Goal: Information Seeking & Learning: Learn about a topic

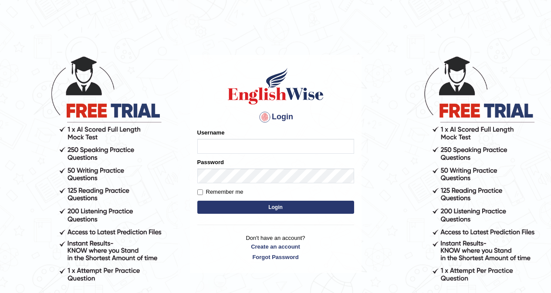
type input "himani22"
click at [230, 148] on input "himani22" at bounding box center [275, 146] width 157 height 15
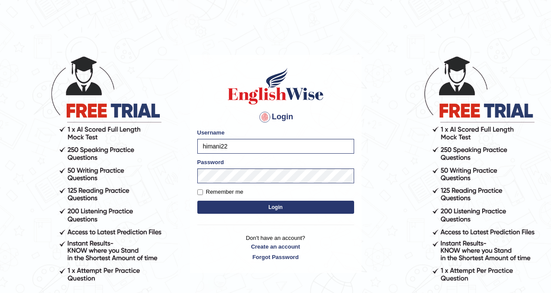
click at [227, 210] on button "Login" at bounding box center [275, 207] width 157 height 13
click at [229, 206] on button "Login" at bounding box center [275, 207] width 157 height 13
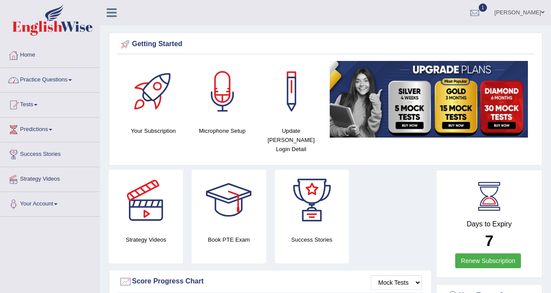
click at [39, 83] on link "Practice Questions" at bounding box center [49, 79] width 99 height 22
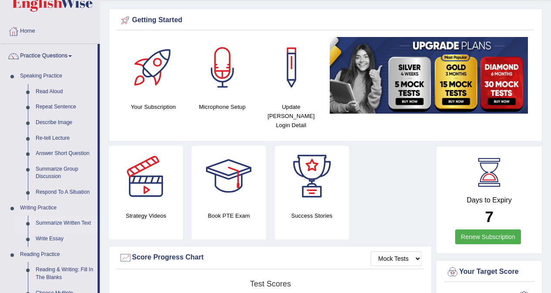
scroll to position [44, 0]
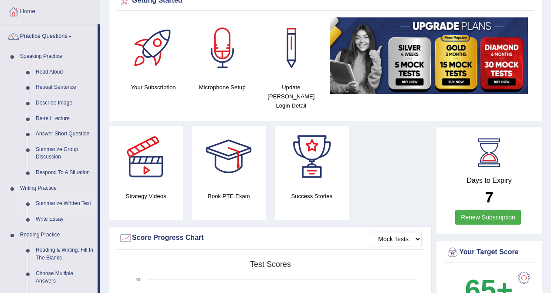
click at [68, 204] on link "Summarize Written Text" at bounding box center [65, 204] width 66 height 16
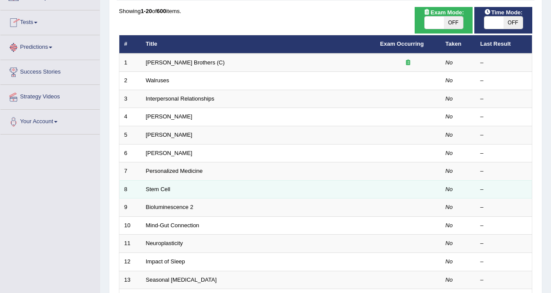
scroll to position [87, 0]
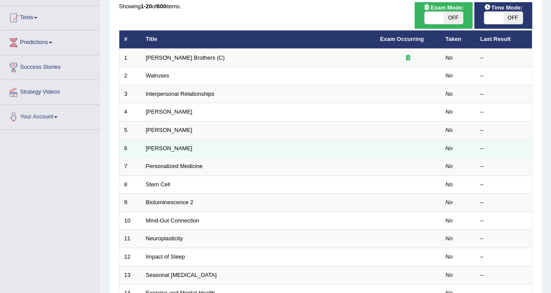
click at [329, 140] on td "Elizabeth Blackwell" at bounding box center [258, 148] width 234 height 18
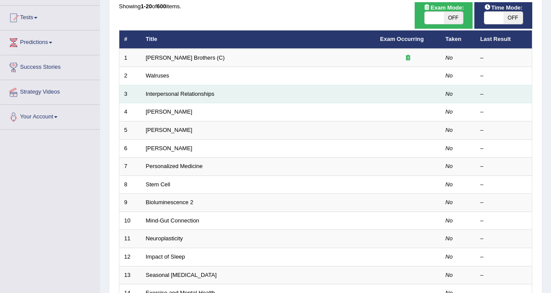
click at [263, 95] on td "Interpersonal Relationships" at bounding box center [258, 94] width 234 height 18
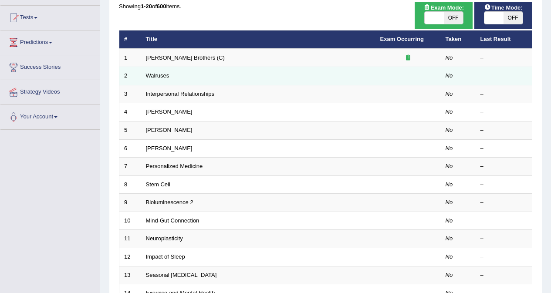
click at [247, 68] on td "Walruses" at bounding box center [258, 76] width 234 height 18
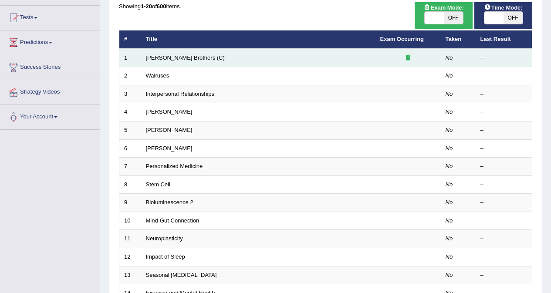
drag, startPoint x: 241, startPoint y: 58, endPoint x: 204, endPoint y: 70, distance: 39.6
click at [241, 59] on td "Wright Brothers (C)" at bounding box center [258, 58] width 234 height 18
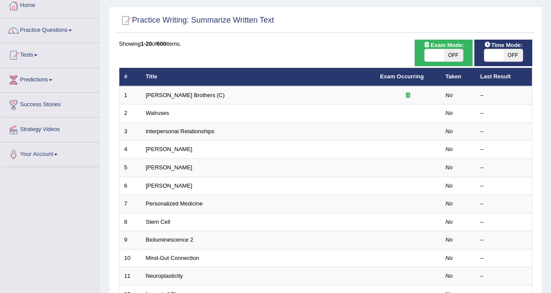
scroll to position [0, 0]
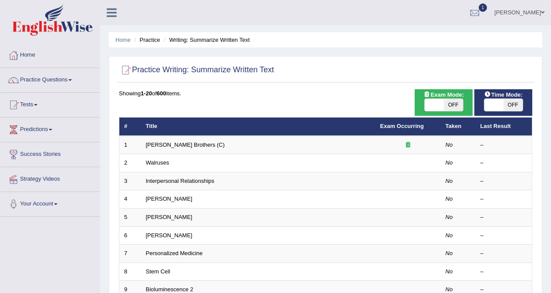
click at [150, 40] on li "Practice" at bounding box center [146, 40] width 28 height 8
click at [44, 107] on link "Tests" at bounding box center [49, 104] width 99 height 22
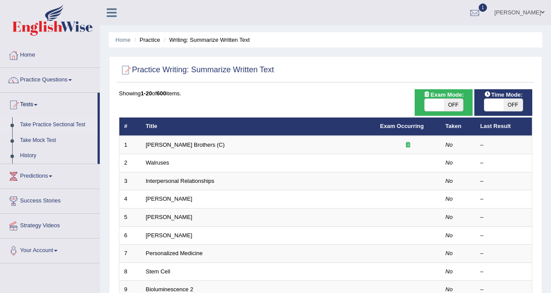
click at [68, 126] on link "Take Practice Sectional Test" at bounding box center [57, 125] width 82 height 16
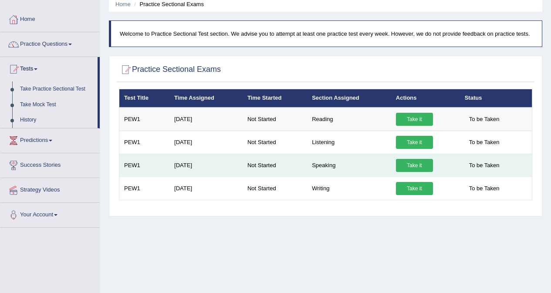
scroll to position [44, 0]
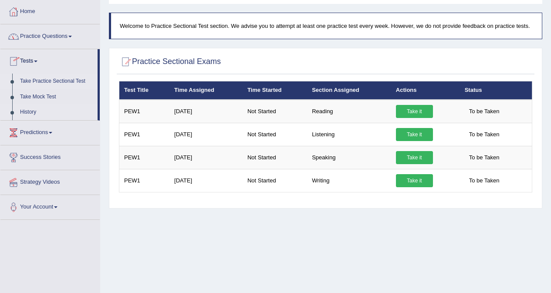
click at [34, 112] on link "History" at bounding box center [57, 113] width 82 height 16
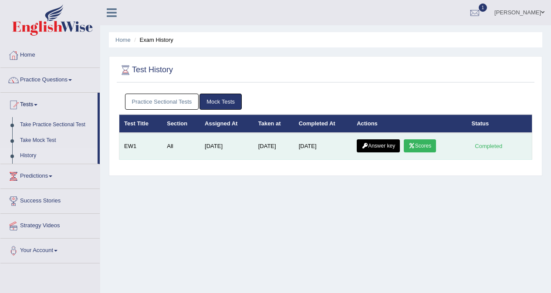
click at [432, 146] on link "Scores" at bounding box center [420, 145] width 32 height 13
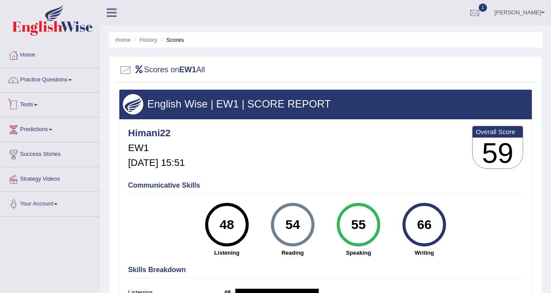
click at [55, 105] on link "Tests" at bounding box center [49, 104] width 99 height 22
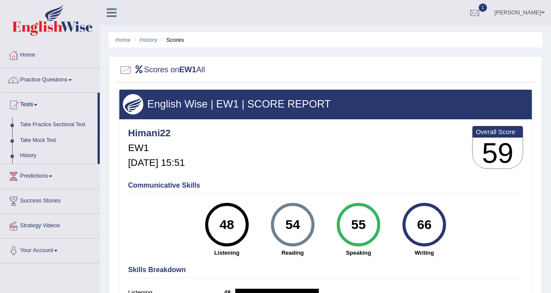
click at [37, 123] on link "Take Practice Sectional Test" at bounding box center [57, 125] width 82 height 16
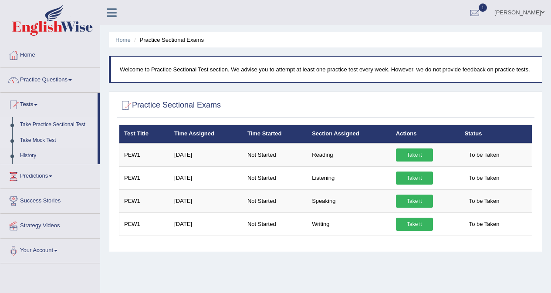
click at [31, 141] on link "Take Mock Test" at bounding box center [57, 141] width 82 height 16
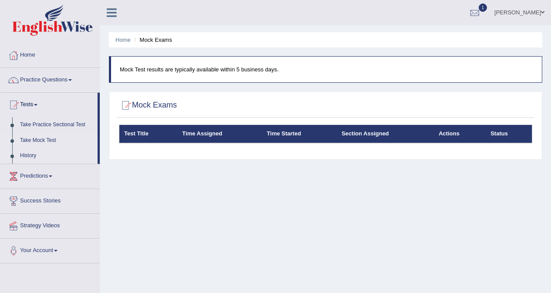
click at [27, 156] on link "History" at bounding box center [57, 156] width 82 height 16
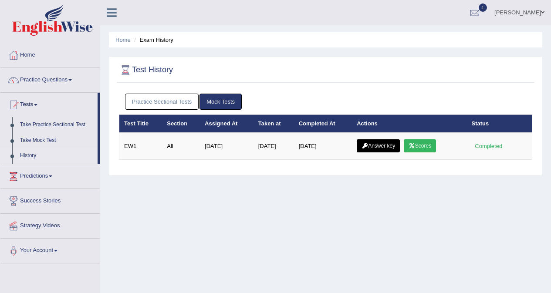
click at [35, 157] on link "History" at bounding box center [57, 156] width 82 height 16
click at [55, 80] on link "Practice Questions" at bounding box center [49, 79] width 99 height 22
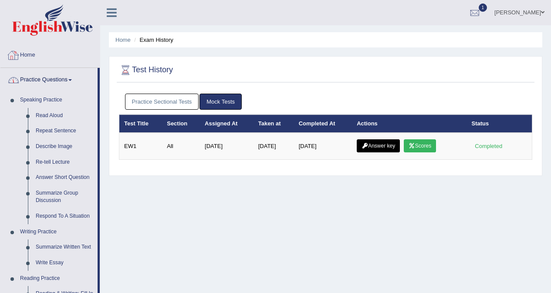
click at [51, 58] on link "Home" at bounding box center [49, 54] width 99 height 22
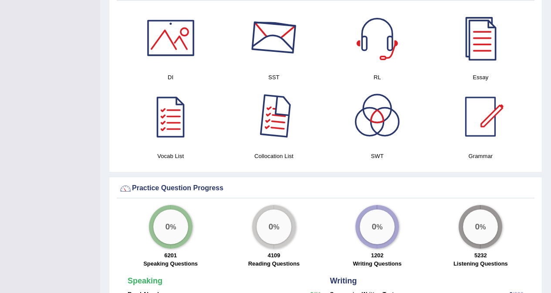
scroll to position [479, 0]
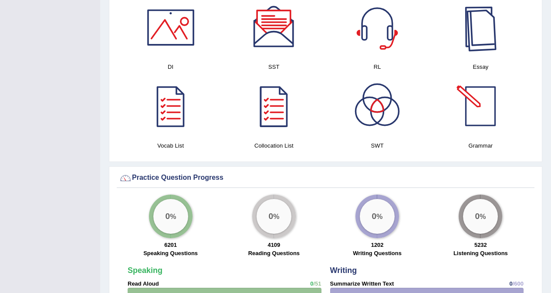
click at [480, 21] on div at bounding box center [480, 27] width 61 height 61
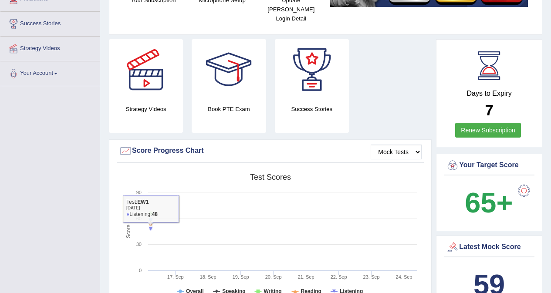
scroll to position [0, 0]
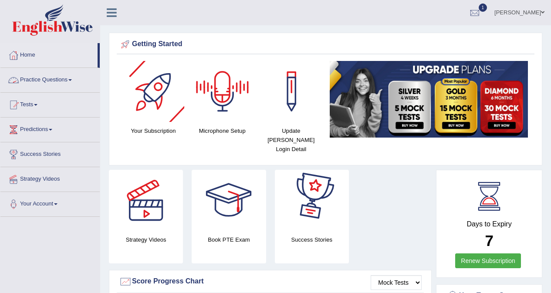
drag, startPoint x: 69, startPoint y: 82, endPoint x: 47, endPoint y: 86, distance: 22.7
click at [68, 82] on link "Practice Questions" at bounding box center [49, 79] width 99 height 22
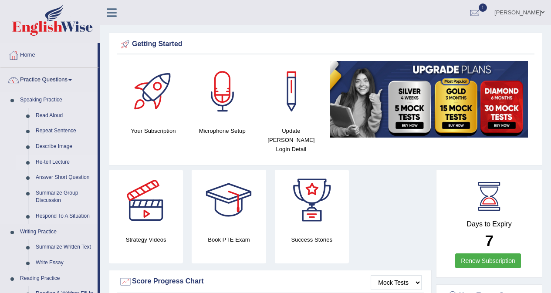
scroll to position [44, 0]
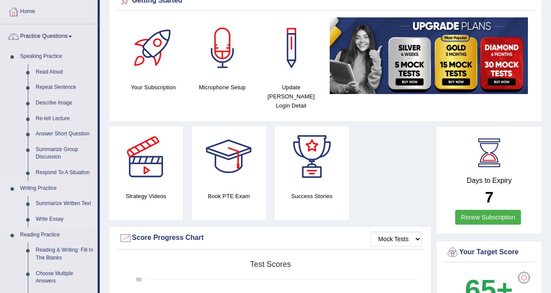
click at [43, 219] on link "Write Essay" at bounding box center [65, 220] width 66 height 16
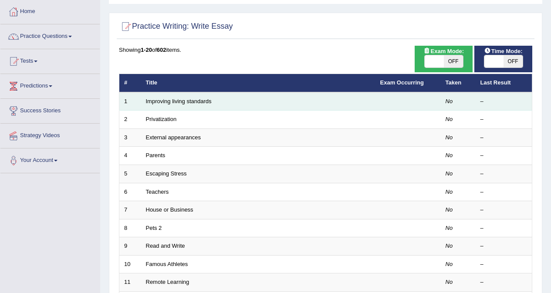
click at [481, 102] on div "–" at bounding box center [504, 102] width 47 height 8
click at [325, 100] on td "Improving living standards" at bounding box center [258, 101] width 234 height 18
click at [323, 101] on td "Improving living standards" at bounding box center [258, 101] width 234 height 18
click at [319, 102] on td "Improving living standards" at bounding box center [258, 101] width 234 height 18
click at [317, 102] on td "Improving living standards" at bounding box center [258, 101] width 234 height 18
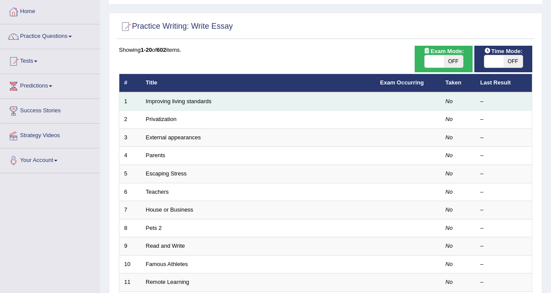
click at [315, 102] on td "Improving living standards" at bounding box center [258, 101] width 234 height 18
click at [314, 102] on td "Improving living standards" at bounding box center [258, 101] width 234 height 18
click at [314, 103] on td "Improving living standards" at bounding box center [258, 101] width 234 height 18
drag, startPoint x: 314, startPoint y: 103, endPoint x: 272, endPoint y: 94, distance: 42.8
click at [313, 104] on td "Improving living standards" at bounding box center [258, 101] width 234 height 18
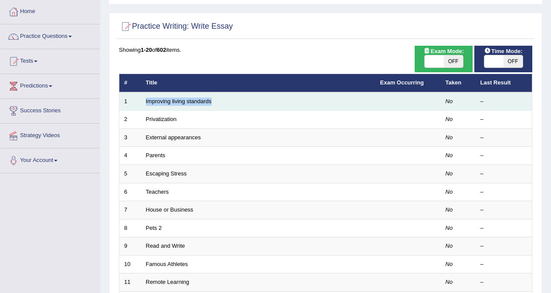
click at [281, 100] on td "Improving living standards" at bounding box center [258, 101] width 234 height 18
click at [283, 100] on td "Improving living standards" at bounding box center [258, 101] width 234 height 18
click at [284, 101] on td "Improving living standards" at bounding box center [258, 101] width 234 height 18
click at [285, 103] on td "Improving living standards" at bounding box center [258, 101] width 234 height 18
drag, startPoint x: 285, startPoint y: 104, endPoint x: 287, endPoint y: 109, distance: 5.4
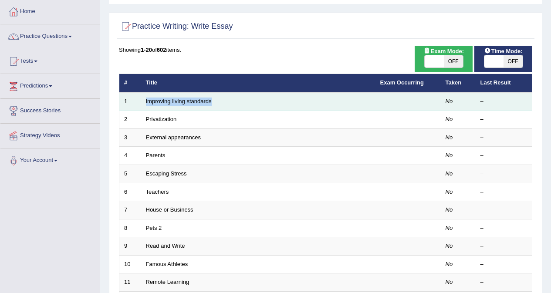
click at [286, 106] on td "Improving living standards" at bounding box center [258, 101] width 234 height 18
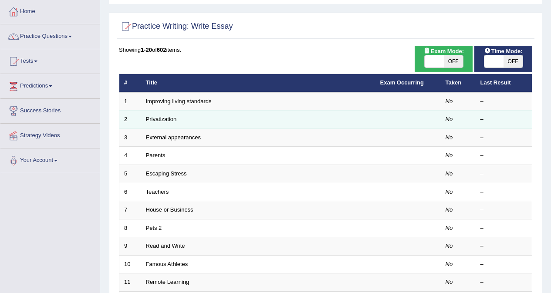
click at [288, 118] on td "Privatization" at bounding box center [258, 120] width 234 height 18
click at [289, 118] on td "Privatization" at bounding box center [258, 120] width 234 height 18
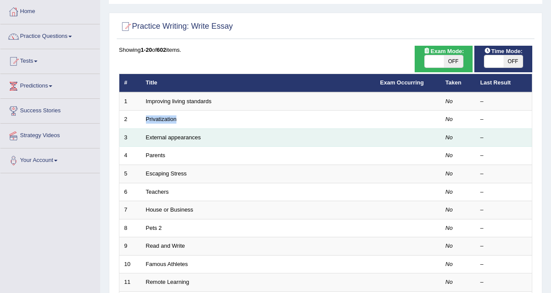
drag, startPoint x: 289, startPoint y: 120, endPoint x: 293, endPoint y: 136, distance: 17.2
click at [292, 133] on tbody "1 Improving living standards No – 2 Privatization No – 3 External appearances N…" at bounding box center [325, 273] width 413 height 363
click at [293, 136] on td "External appearances" at bounding box center [258, 138] width 234 height 18
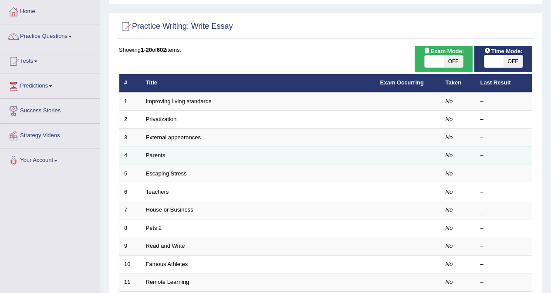
drag, startPoint x: 294, startPoint y: 138, endPoint x: 294, endPoint y: 161, distance: 23.1
click at [294, 142] on td "External appearances" at bounding box center [258, 138] width 234 height 18
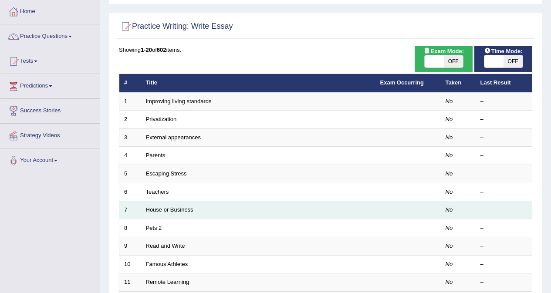
drag, startPoint x: 292, startPoint y: 177, endPoint x: 309, endPoint y: 217, distance: 43.6
click at [292, 178] on td "Escaping Stress" at bounding box center [258, 174] width 234 height 18
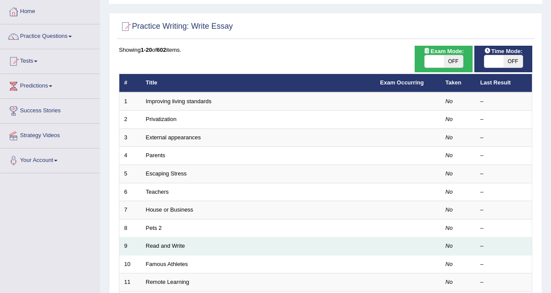
drag, startPoint x: 309, startPoint y: 218, endPoint x: 316, endPoint y: 243, distance: 26.2
click at [311, 221] on tbody "1 Improving living standards No – 2 Privatization No – 3 External appearances N…" at bounding box center [325, 273] width 413 height 363
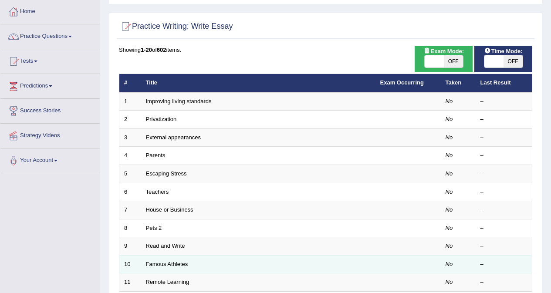
drag, startPoint x: 316, startPoint y: 243, endPoint x: 324, endPoint y: 264, distance: 22.9
click at [319, 250] on td "Read and Write" at bounding box center [258, 247] width 234 height 18
click at [324, 265] on td "Famous Athletes" at bounding box center [258, 264] width 234 height 18
click at [325, 265] on td "Famous Athletes" at bounding box center [258, 264] width 234 height 18
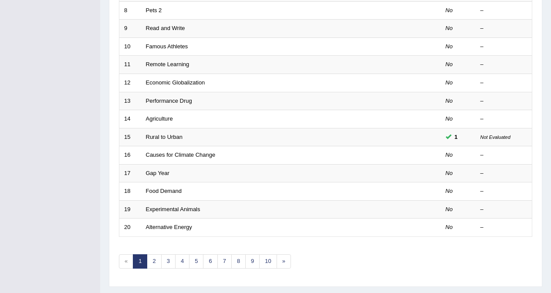
scroll to position [284, 0]
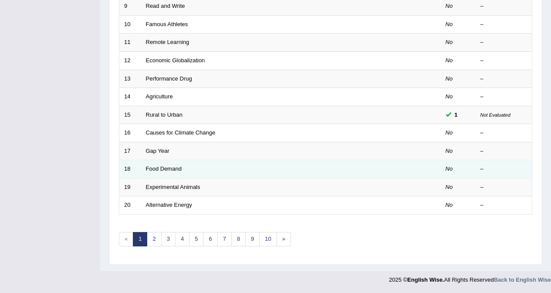
click at [246, 175] on td "Food Demand" at bounding box center [258, 169] width 234 height 18
click at [247, 177] on td "Food Demand" at bounding box center [258, 169] width 234 height 18
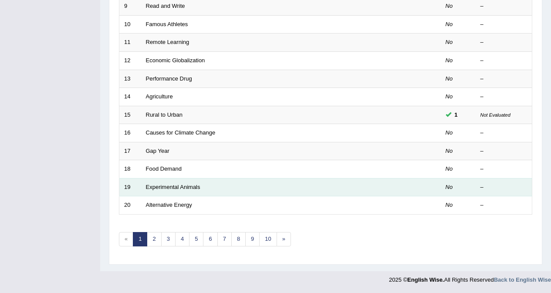
click at [247, 180] on tbody "1 Improving living standards No – 2 Privatization No – 3 External appearances N…" at bounding box center [325, 33] width 413 height 363
click at [247, 180] on td "Experimental Animals" at bounding box center [258, 187] width 234 height 18
click at [248, 180] on td "Experimental Animals" at bounding box center [258, 187] width 234 height 18
click at [247, 180] on td "Experimental Animals" at bounding box center [258, 187] width 234 height 18
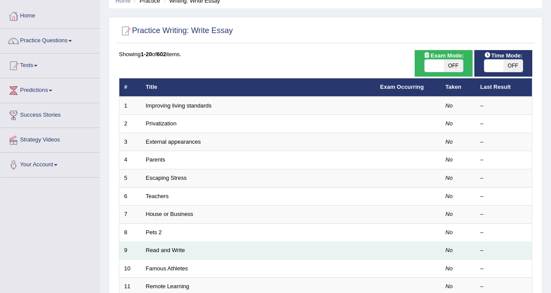
scroll to position [0, 0]
